Goal: Information Seeking & Learning: Learn about a topic

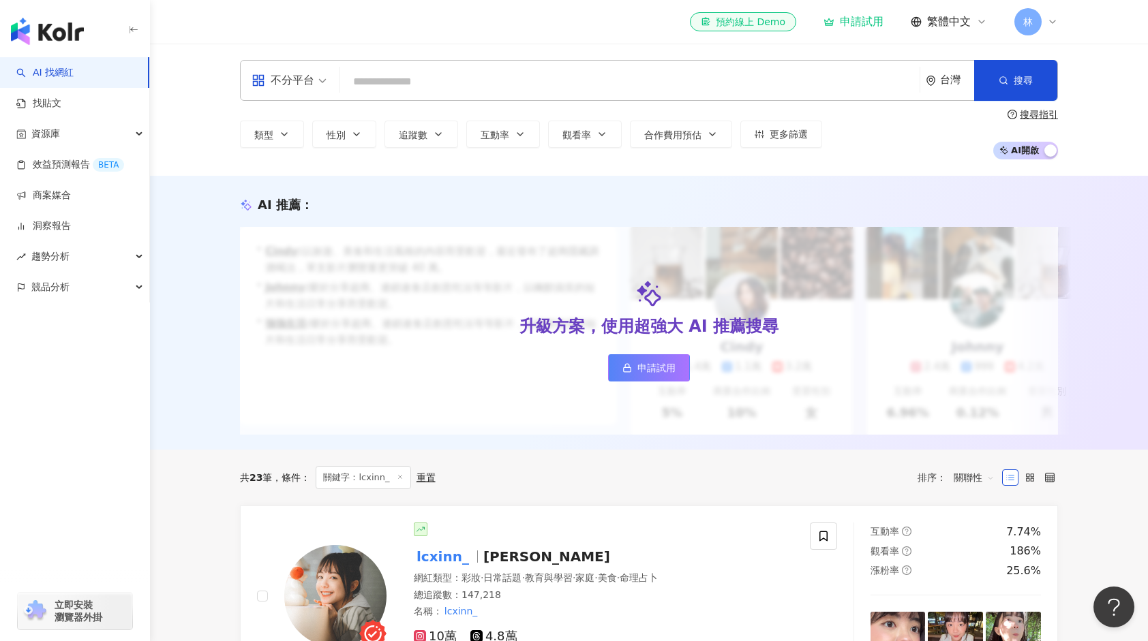
type input "**********"
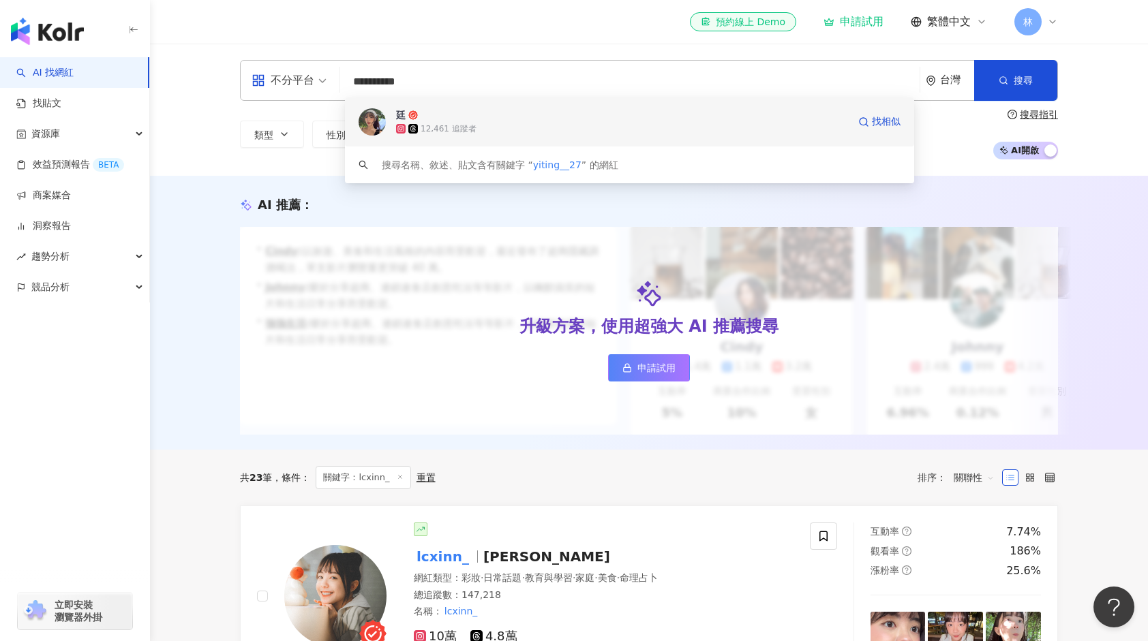
click at [553, 131] on div "12,461 追蹤者" at bounding box center [622, 129] width 452 height 14
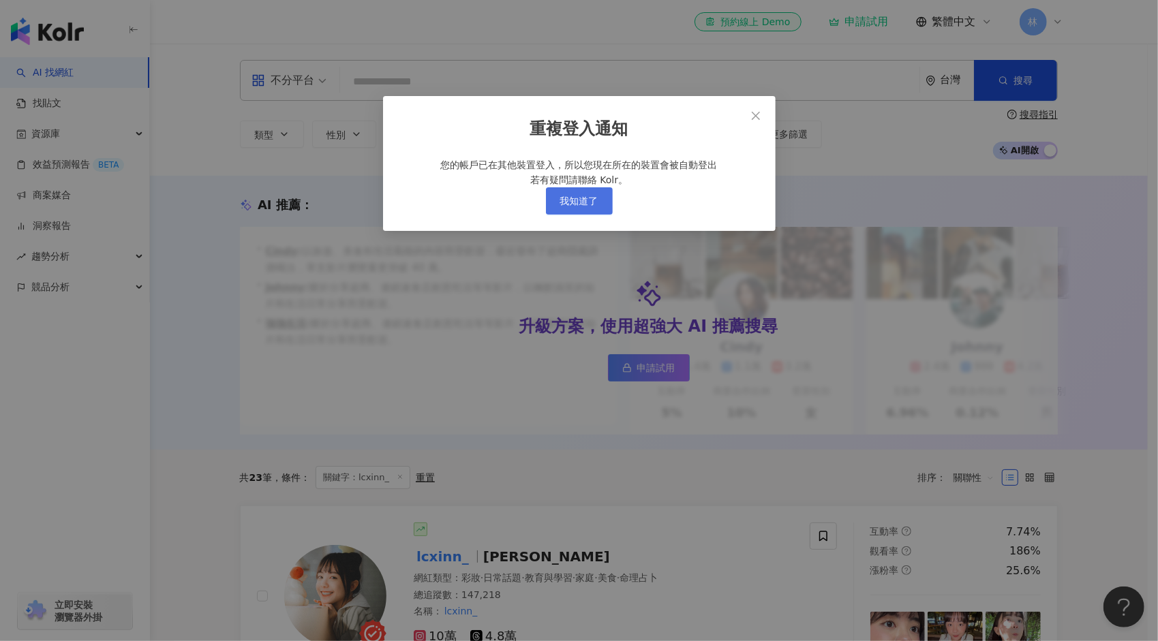
click at [573, 207] on span "我知道了" at bounding box center [579, 201] width 38 height 11
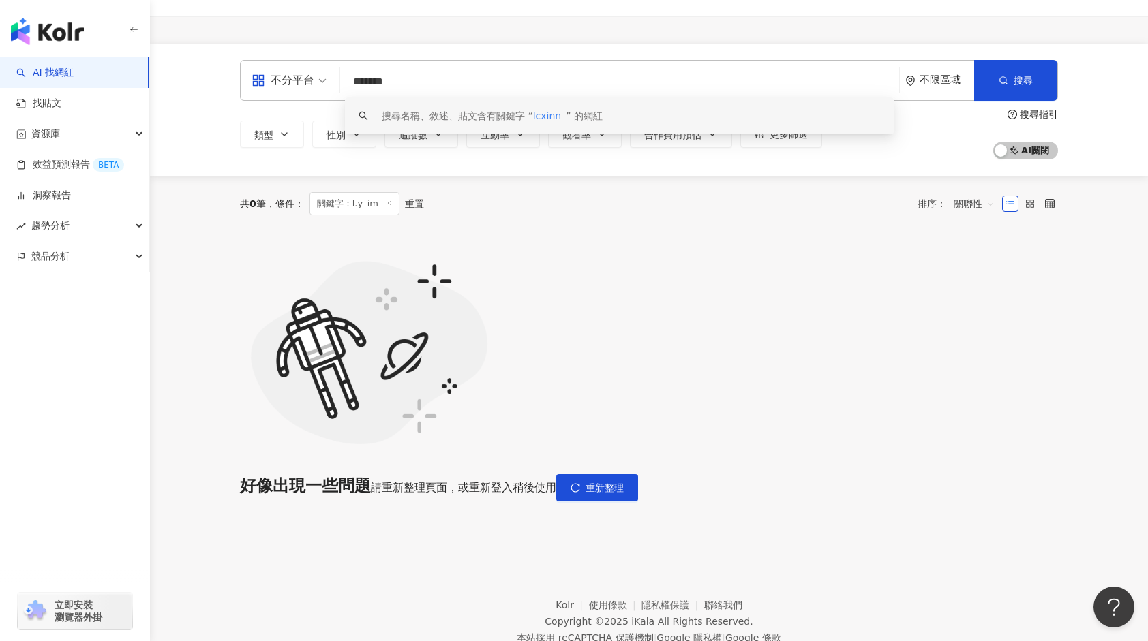
click at [31, 23] on img "button" at bounding box center [47, 31] width 73 height 27
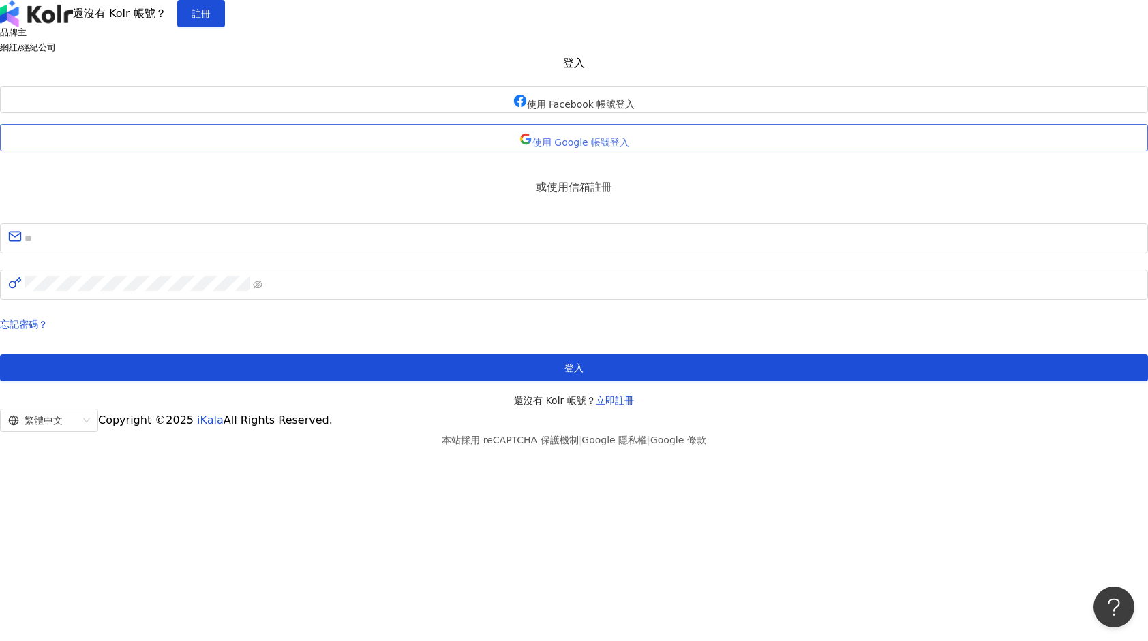
click at [569, 151] on button "使用 Google 帳號登入" at bounding box center [574, 137] width 1148 height 27
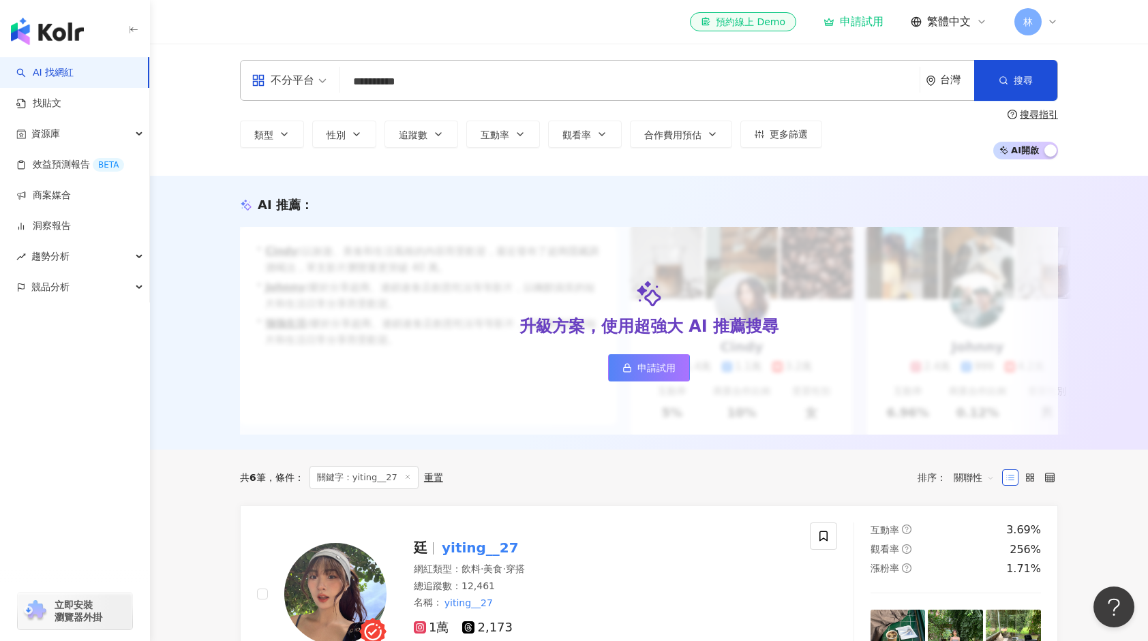
type input "**********"
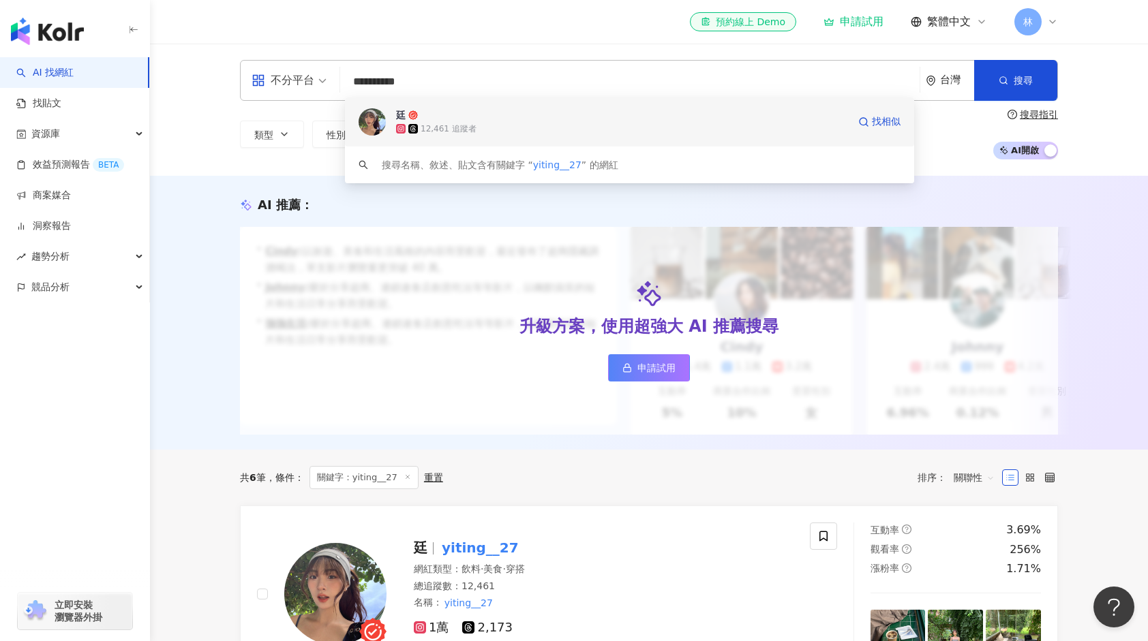
click at [536, 132] on div "12,461 追蹤者" at bounding box center [622, 129] width 452 height 14
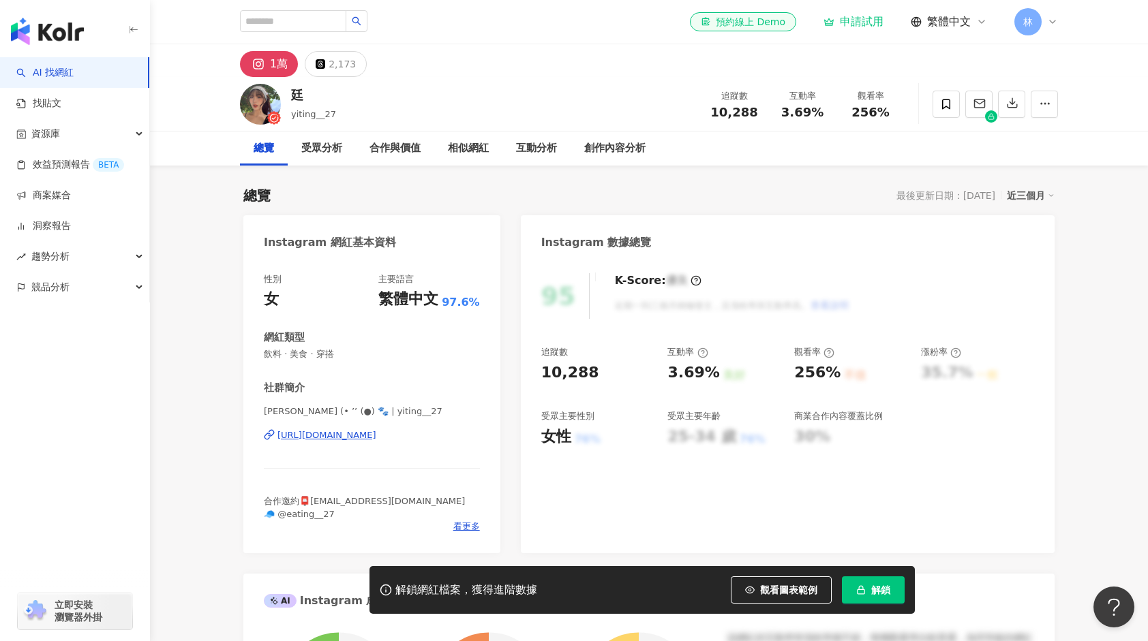
click at [1044, 26] on div "林" at bounding box center [1036, 21] width 44 height 27
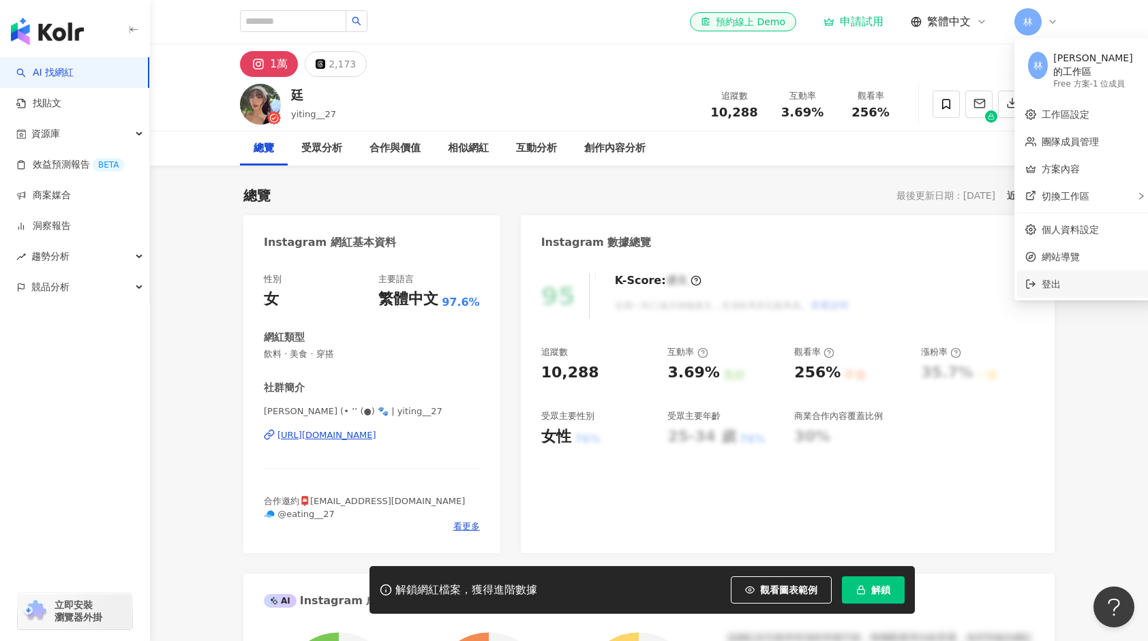
click at [1067, 277] on span "登出" at bounding box center [1091, 284] width 101 height 15
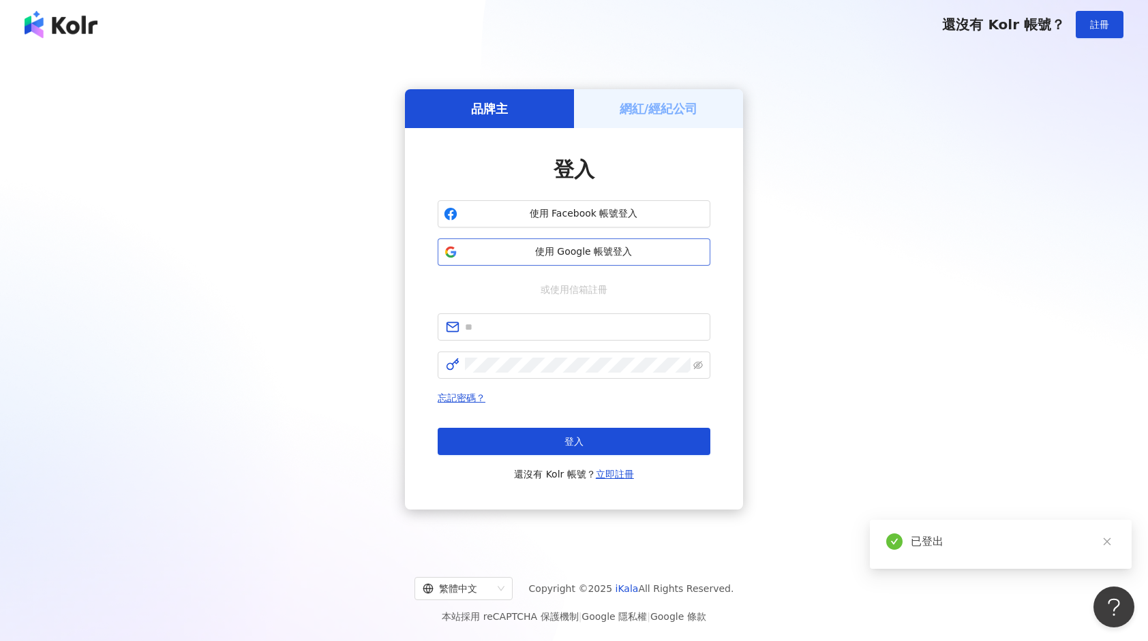
click at [610, 256] on span "使用 Google 帳號登入" at bounding box center [583, 252] width 241 height 14
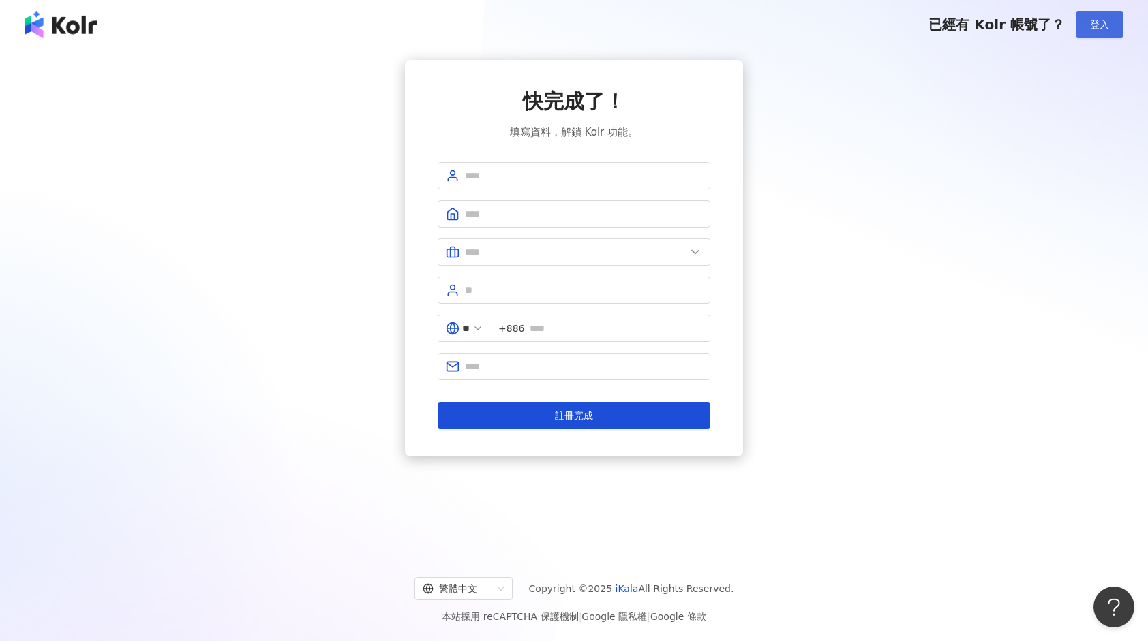
click at [1109, 23] on button "登入" at bounding box center [1099, 24] width 48 height 27
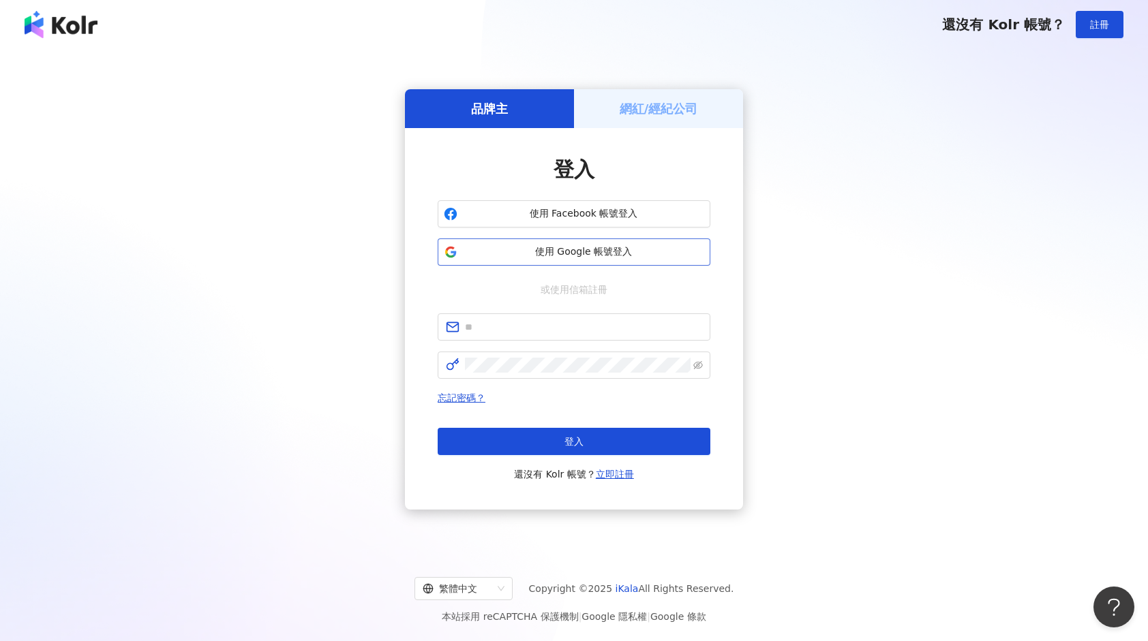
click at [627, 248] on span "使用 Google 帳號登入" at bounding box center [583, 252] width 241 height 14
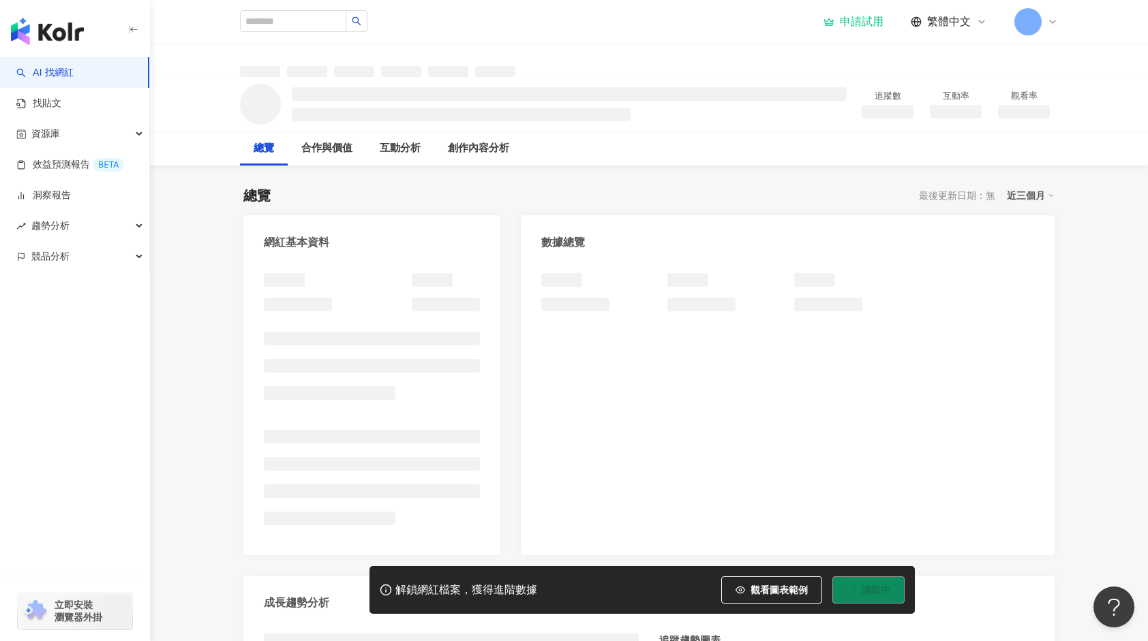
click at [1050, 16] on div at bounding box center [1036, 21] width 44 height 27
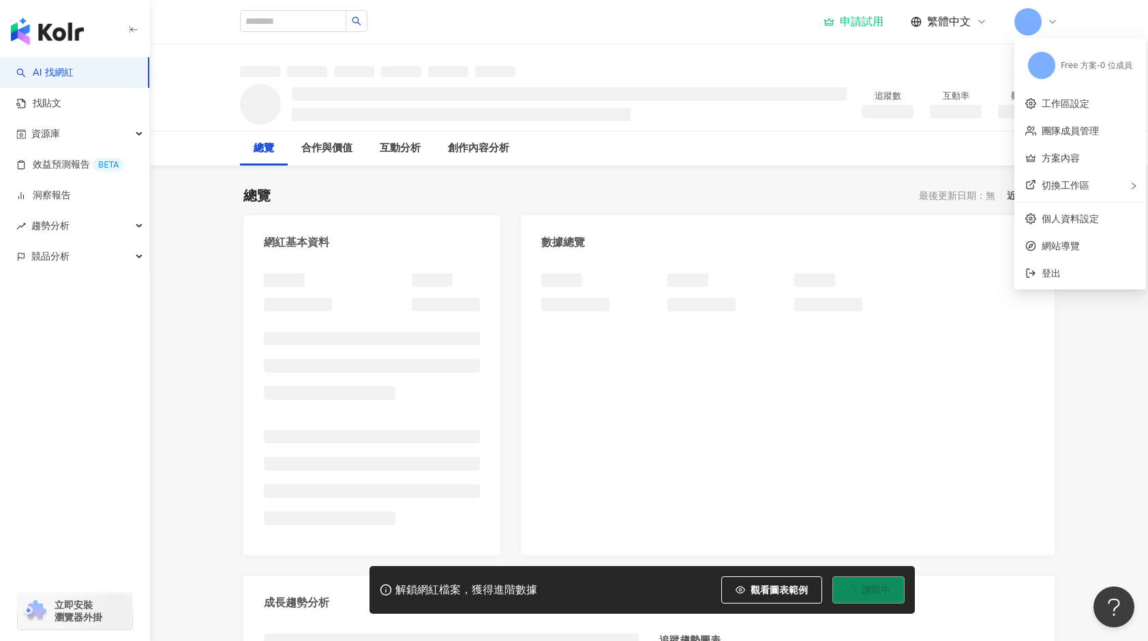
drag, startPoint x: 961, startPoint y: 46, endPoint x: 565, endPoint y: 25, distance: 396.5
click at [960, 46] on div at bounding box center [649, 60] width 872 height 33
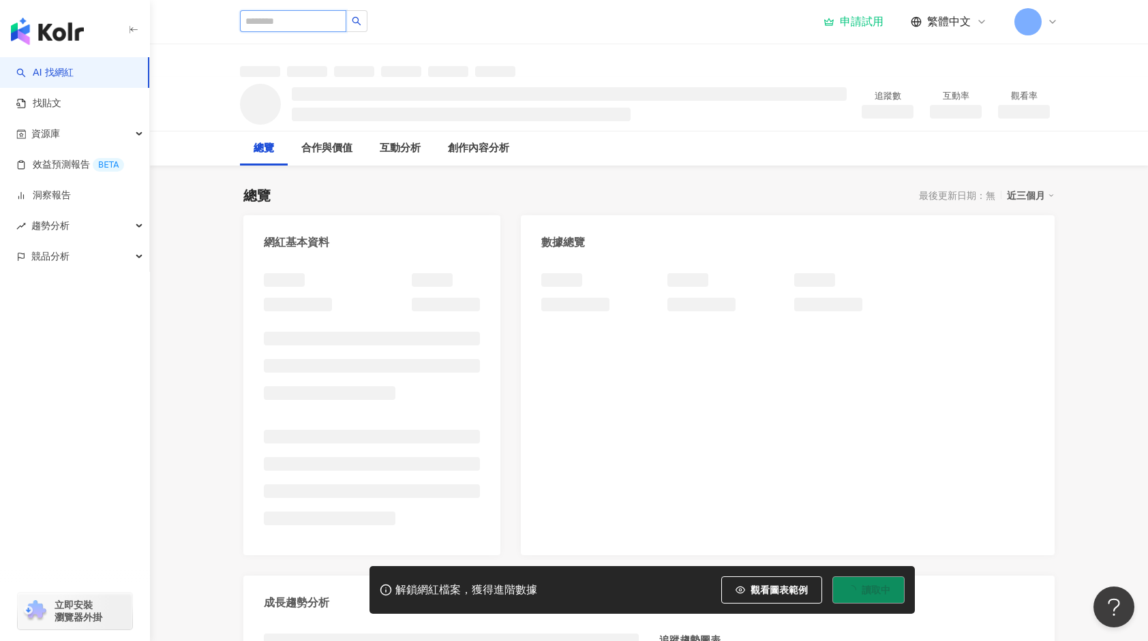
click at [303, 13] on input "search" at bounding box center [293, 21] width 106 height 22
paste input "**********"
type input "**********"
click at [361, 22] on icon "search" at bounding box center [357, 21] width 10 height 10
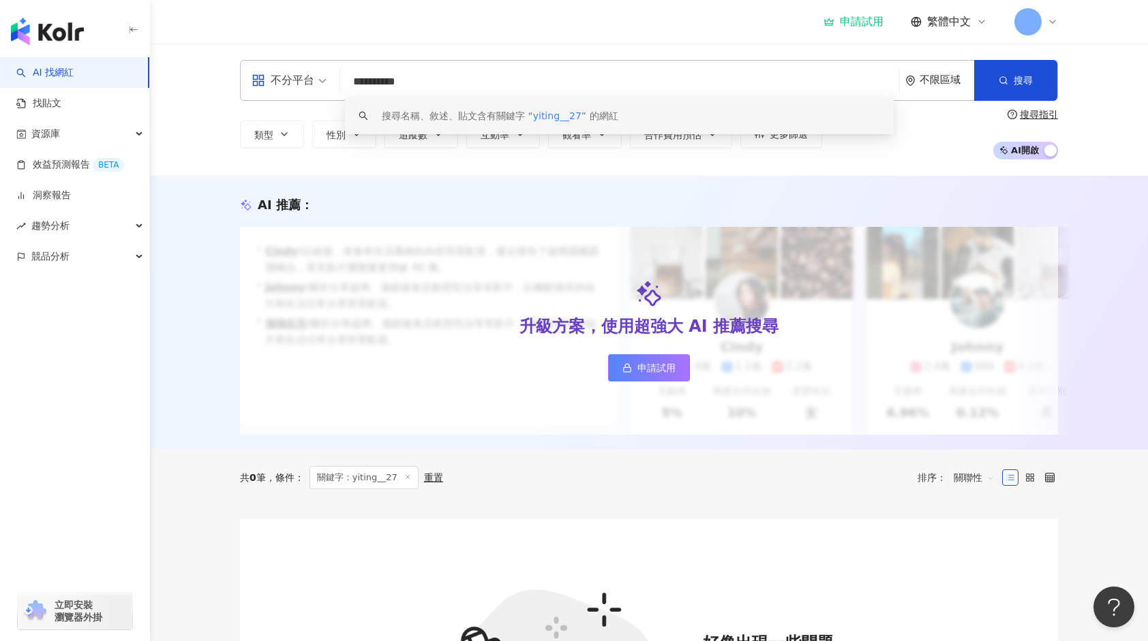
click at [460, 82] on input "**********" at bounding box center [620, 82] width 548 height 26
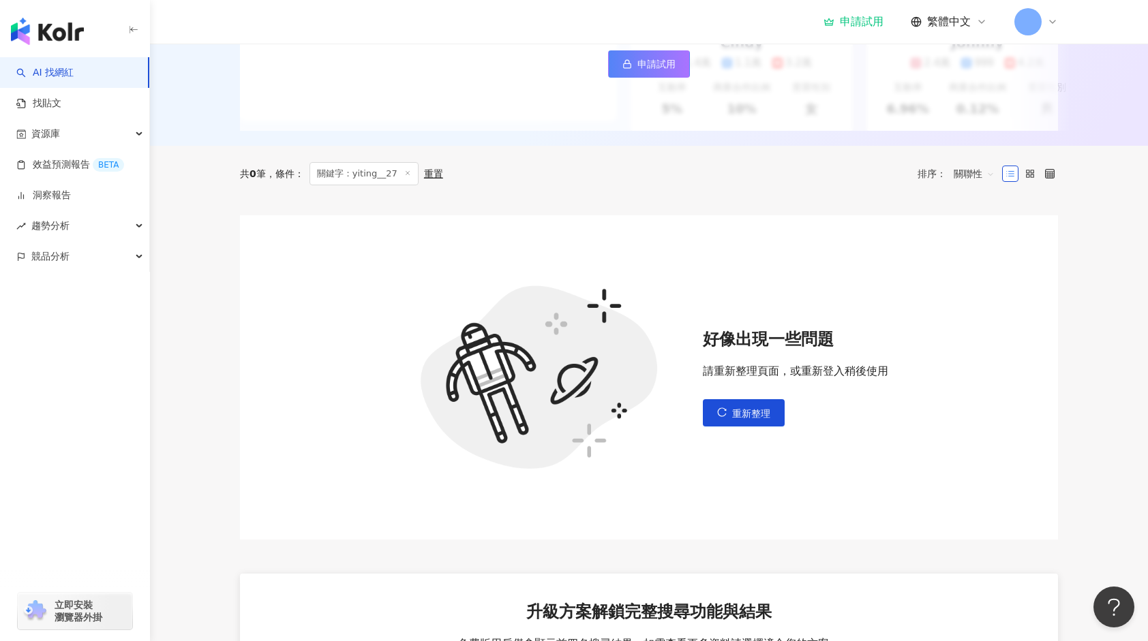
scroll to position [477, 0]
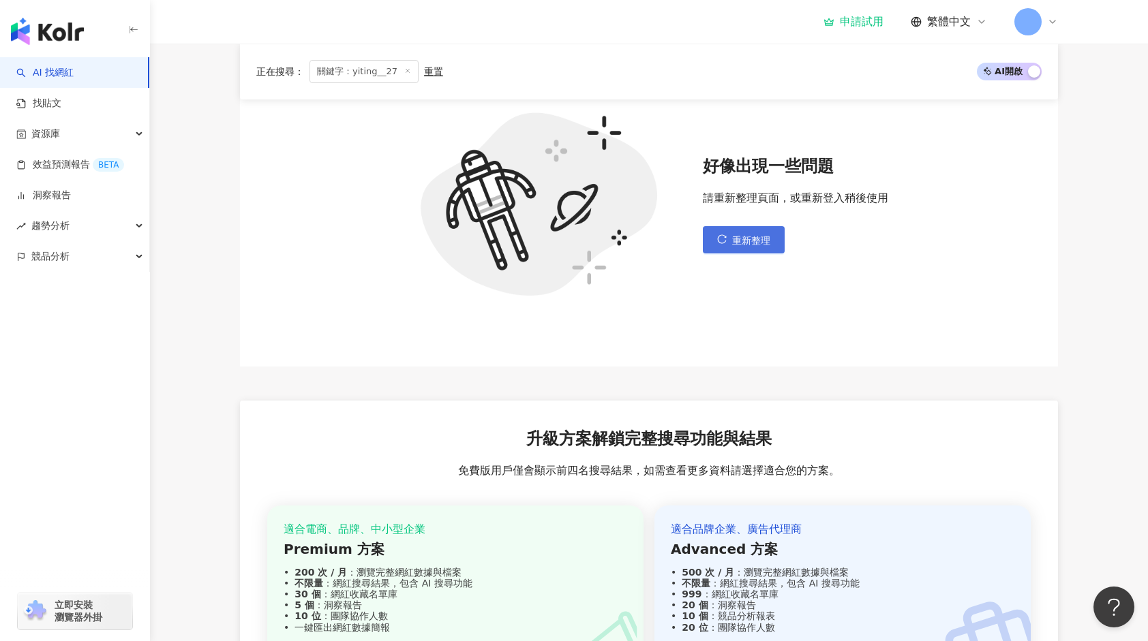
click at [726, 244] on icon "reload" at bounding box center [722, 239] width 10 height 10
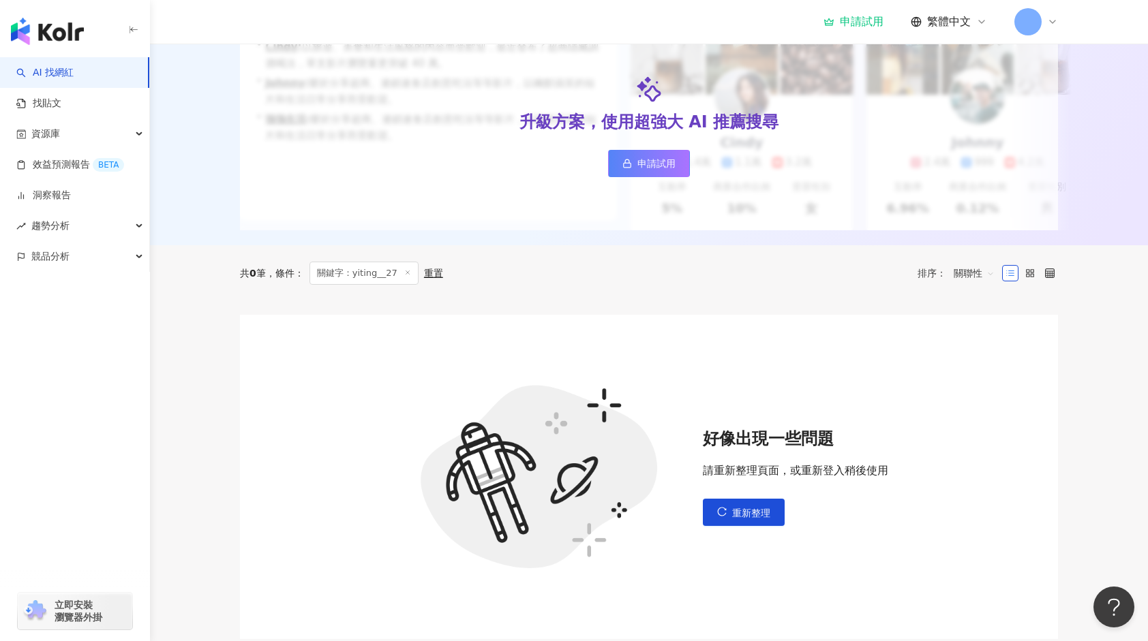
scroll to position [0, 0]
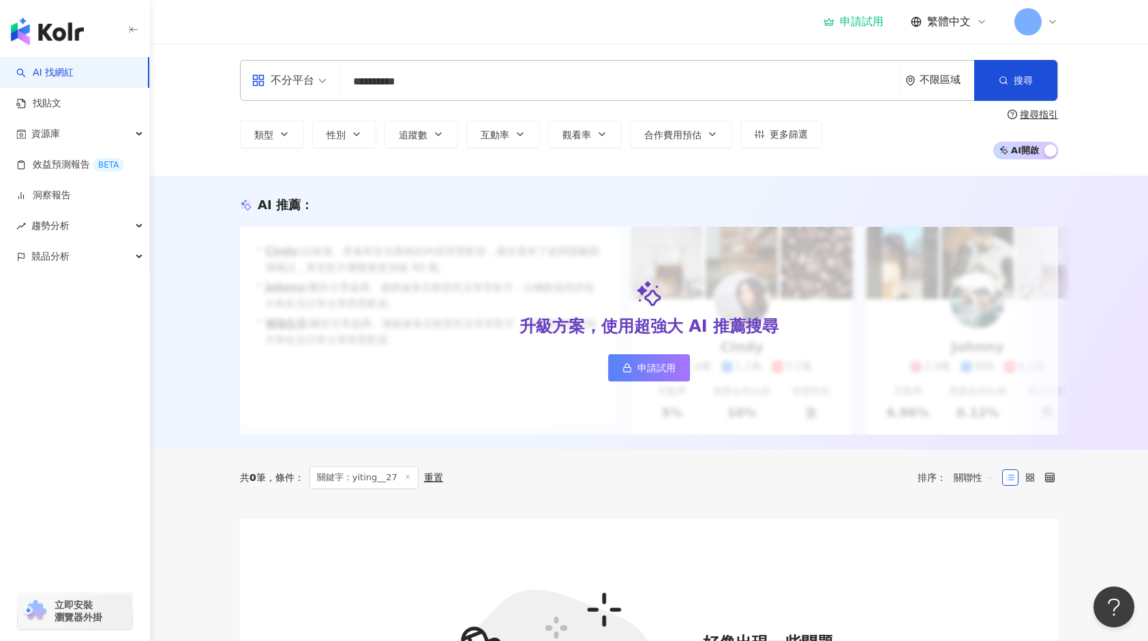
click at [1021, 19] on span at bounding box center [1027, 21] width 27 height 27
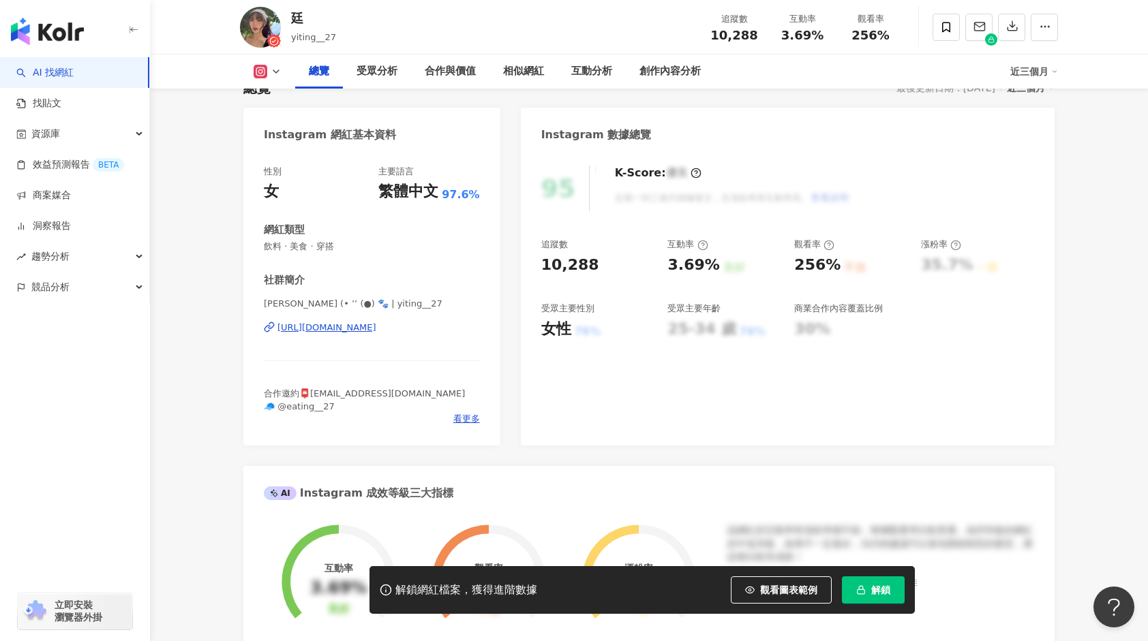
scroll to position [136, 0]
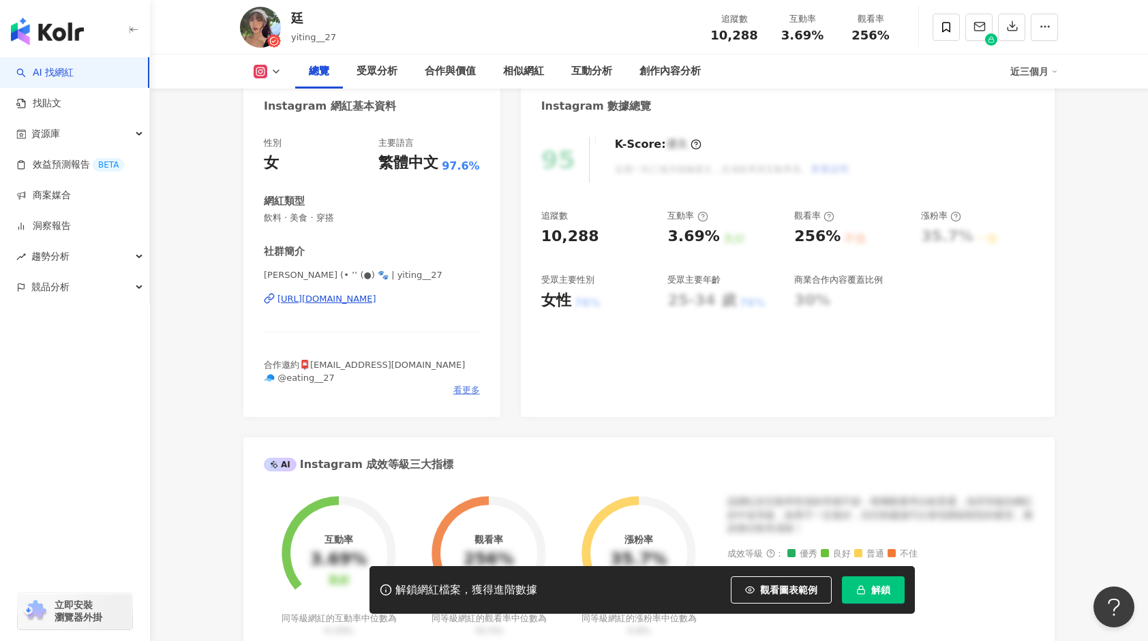
click at [460, 388] on span "看更多" at bounding box center [466, 390] width 27 height 12
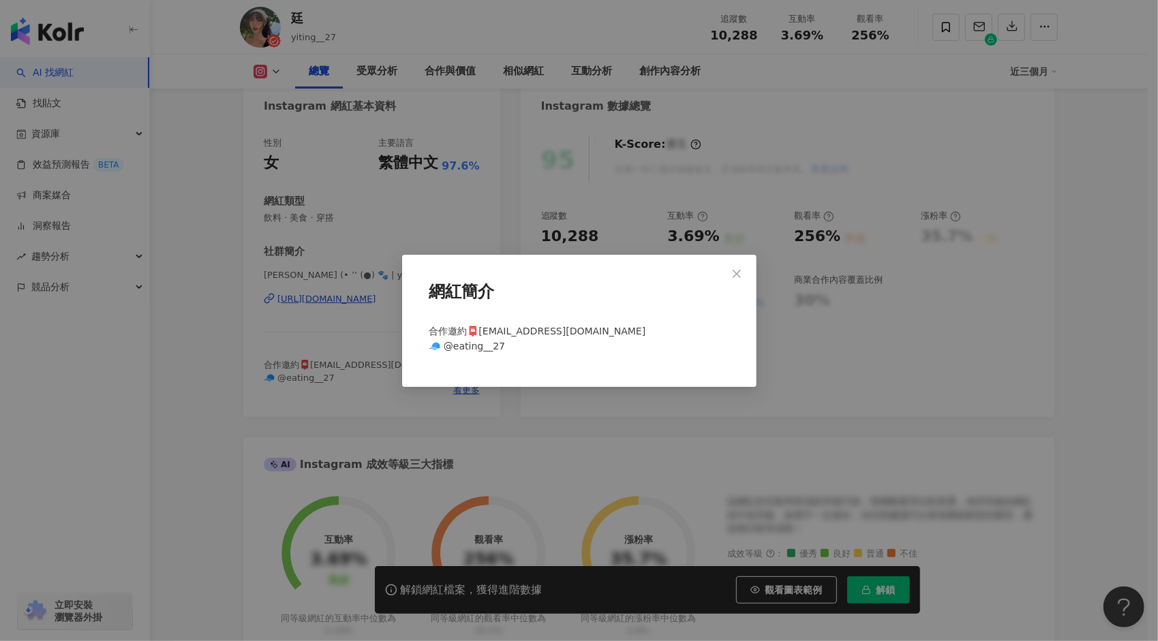
click at [731, 273] on span "Close" at bounding box center [736, 274] width 27 height 11
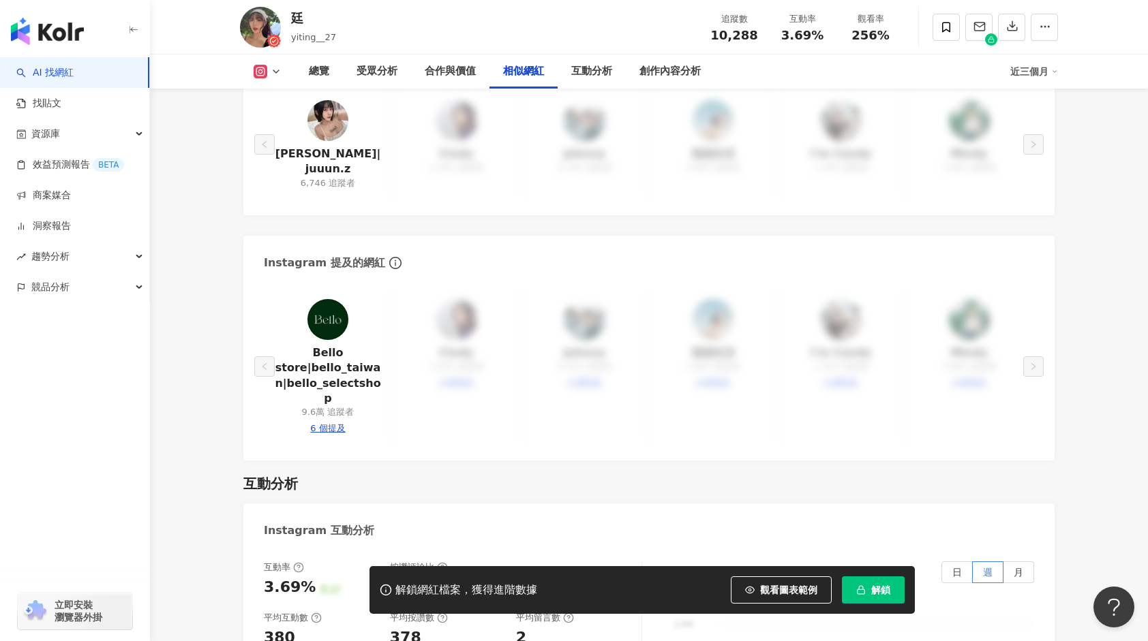
scroll to position [2317, 0]
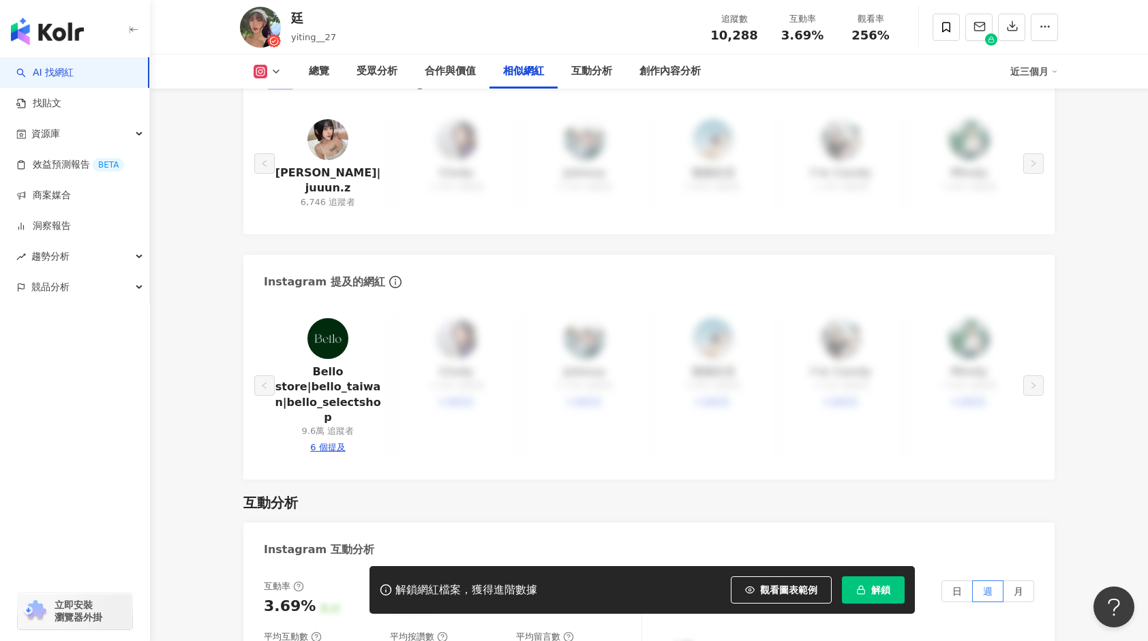
click at [210, 559] on main "1萬 2,173 廷 yiting__27 追蹤數 10,288 互動率 3.69% 觀看率 256% 總覽 受眾分析 合作與價值 相似網紅 互動分析 創作內…" at bounding box center [649, 38] width 998 height 4622
